Goal: Task Accomplishment & Management: Use online tool/utility

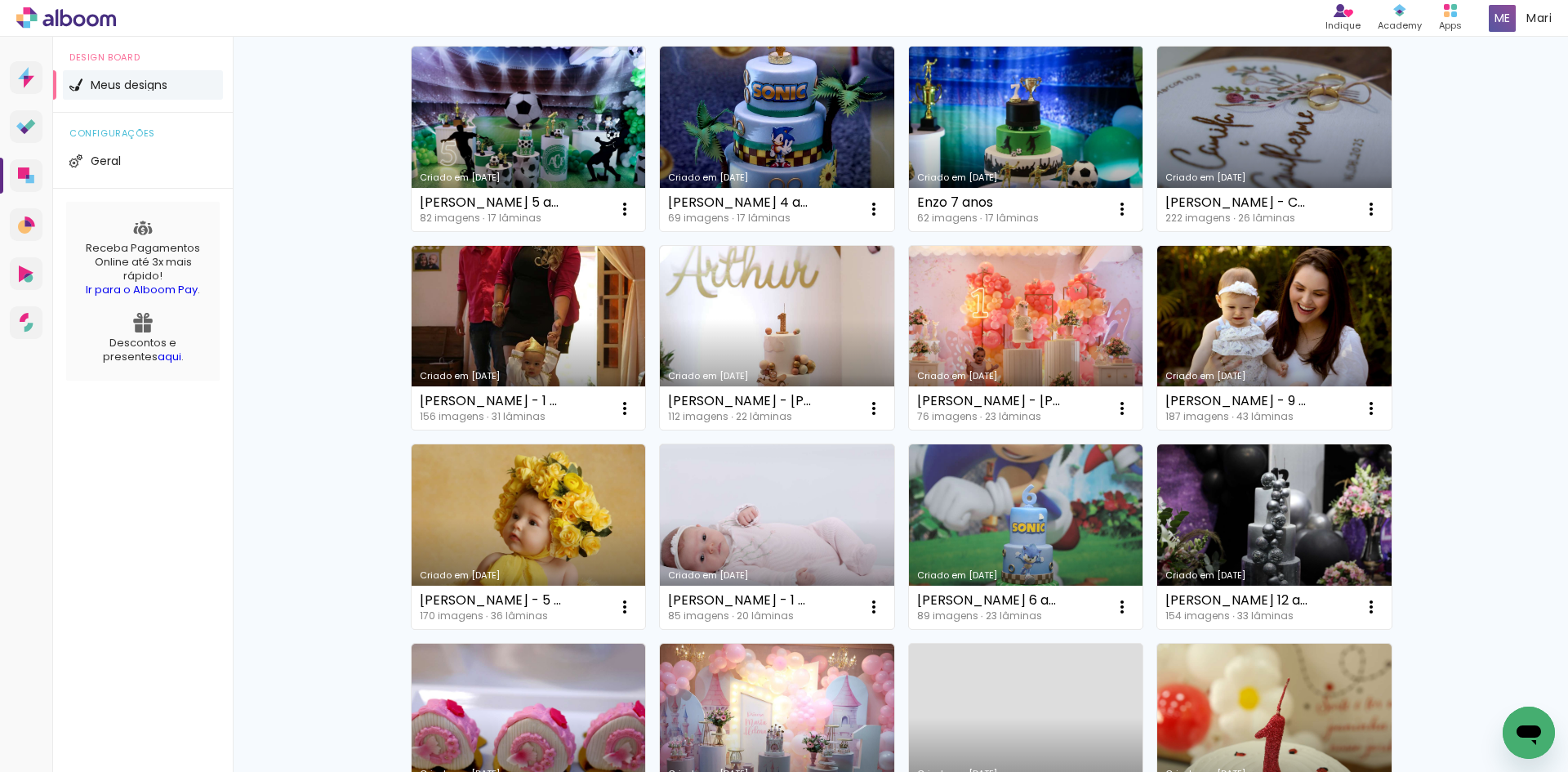
scroll to position [164, 0]
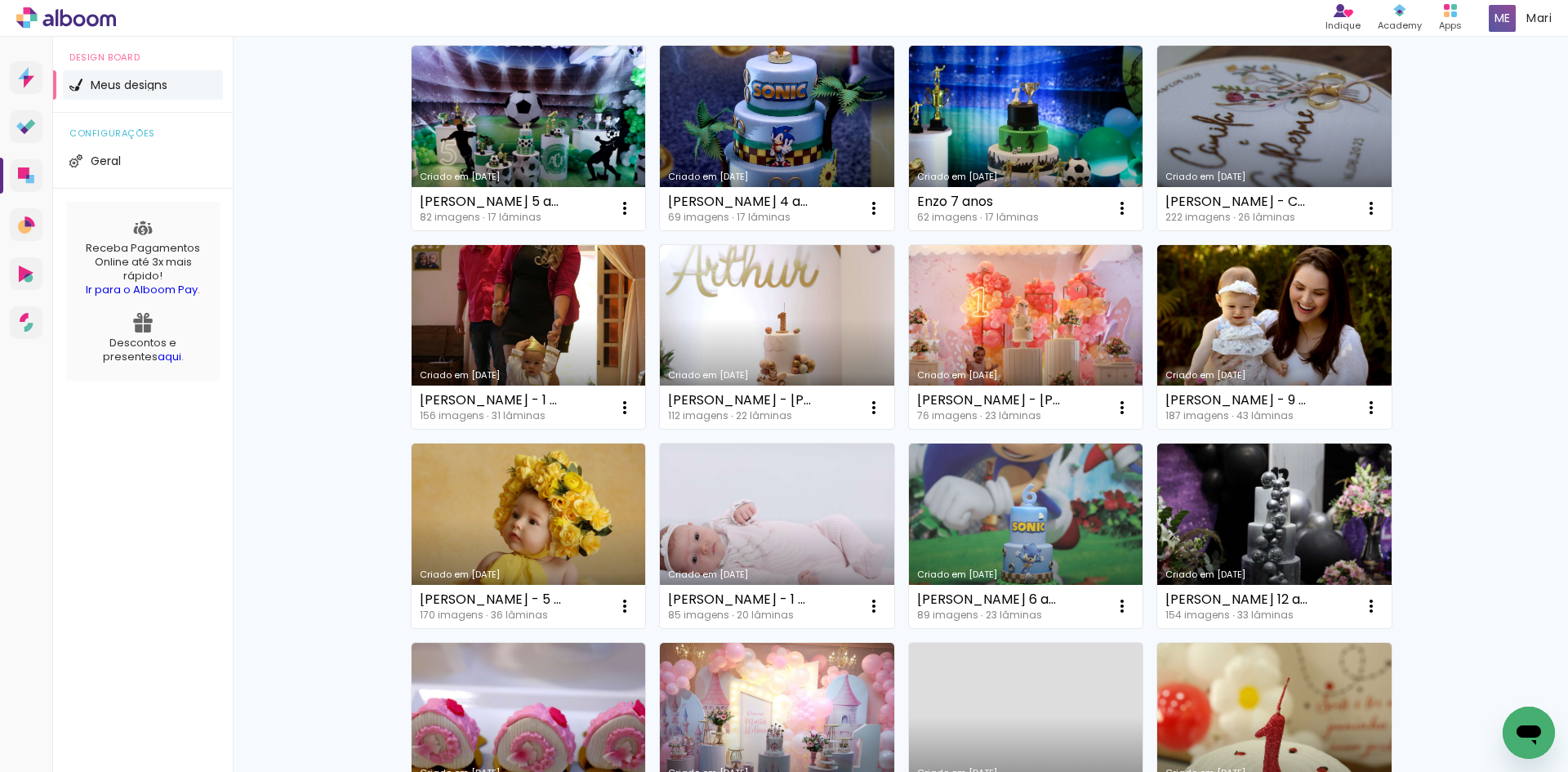
click at [803, 491] on link "Criado em [DATE]" at bounding box center [777, 536] width 235 height 185
